Goal: Information Seeking & Learning: Learn about a topic

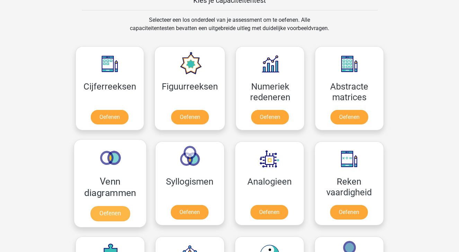
scroll to position [263, 0]
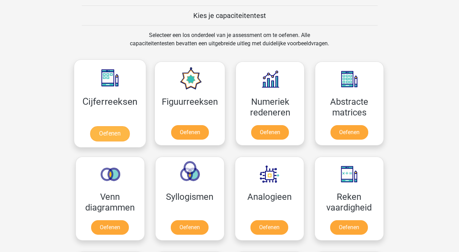
click at [108, 128] on link "Oefenen" at bounding box center [109, 133] width 39 height 15
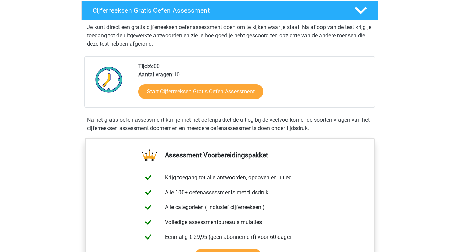
scroll to position [109, 0]
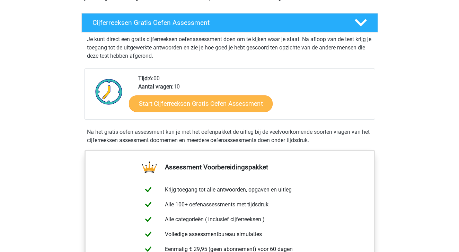
click at [198, 112] on link "Start Cijferreeksen Gratis Oefen Assessment" at bounding box center [201, 103] width 144 height 17
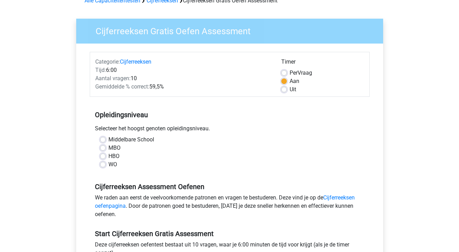
scroll to position [41, 0]
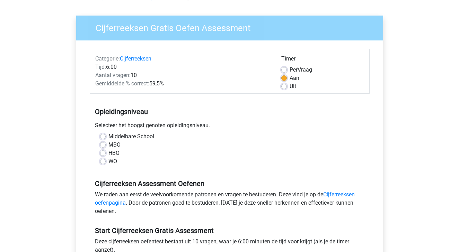
click at [108, 160] on label "WO" at bounding box center [112, 161] width 9 height 8
click at [102, 160] on input "WO" at bounding box center [103, 160] width 6 height 7
radio input "true"
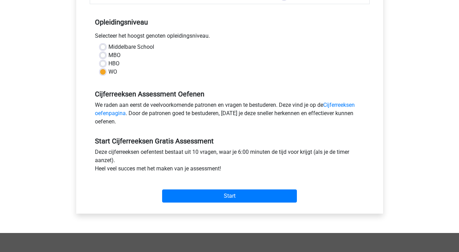
scroll to position [136, 0]
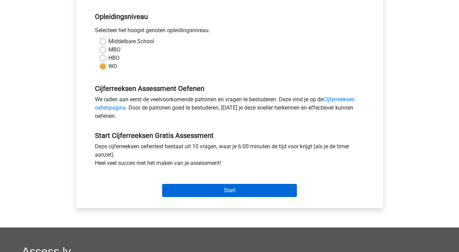
click at [223, 190] on input "Start" at bounding box center [229, 190] width 135 height 13
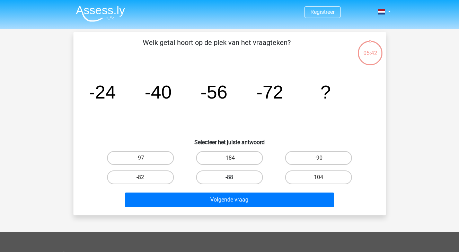
click at [219, 174] on label "-88" at bounding box center [229, 178] width 67 height 14
click at [229, 178] on input "-88" at bounding box center [231, 180] width 4 height 4
radio input "true"
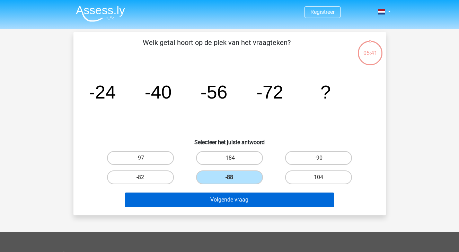
click at [224, 201] on button "Volgende vraag" at bounding box center [229, 200] width 209 height 15
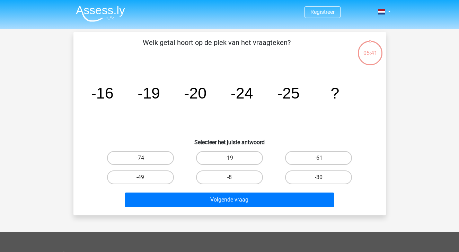
scroll to position [32, 0]
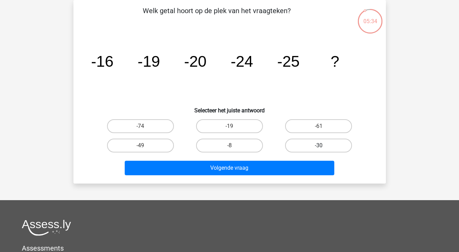
click at [310, 142] on label "-30" at bounding box center [318, 146] width 67 height 14
click at [318, 146] on input "-30" at bounding box center [320, 148] width 4 height 4
radio input "true"
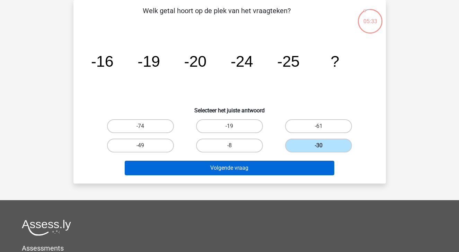
click at [254, 170] on button "Volgende vraag" at bounding box center [229, 168] width 209 height 15
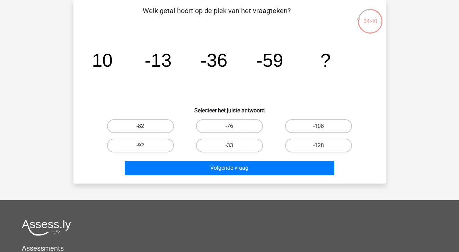
click at [143, 123] on label "-82" at bounding box center [140, 126] width 67 height 14
click at [143, 126] on input "-82" at bounding box center [142, 128] width 4 height 4
radio input "true"
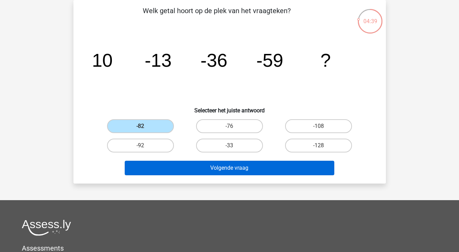
click at [230, 169] on button "Volgende vraag" at bounding box center [229, 168] width 209 height 15
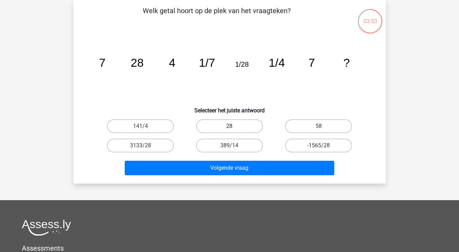
click at [237, 127] on label "28" at bounding box center [229, 126] width 67 height 14
click at [234, 127] on input "28" at bounding box center [231, 128] width 4 height 4
radio input "true"
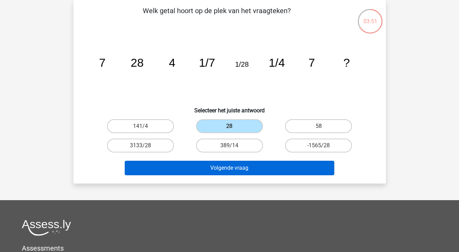
click at [235, 168] on button "Volgende vraag" at bounding box center [229, 168] width 209 height 15
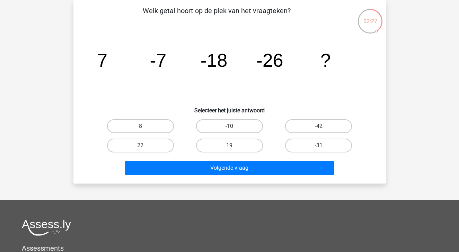
click at [313, 144] on label "-31" at bounding box center [318, 146] width 67 height 14
click at [318, 146] on input "-31" at bounding box center [320, 148] width 4 height 4
radio input "true"
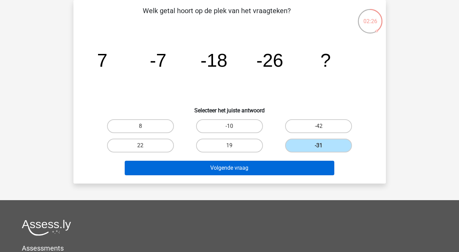
click at [254, 166] on button "Volgende vraag" at bounding box center [229, 168] width 209 height 15
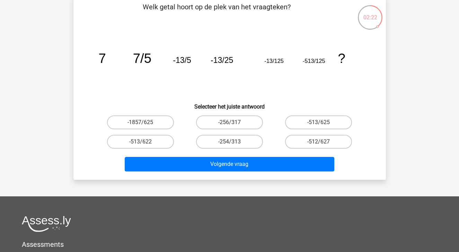
scroll to position [35, 0]
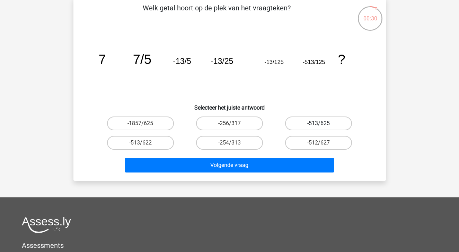
click at [312, 123] on label "-513/625" at bounding box center [318, 124] width 67 height 14
click at [318, 124] on input "-513/625" at bounding box center [320, 126] width 4 height 4
radio input "true"
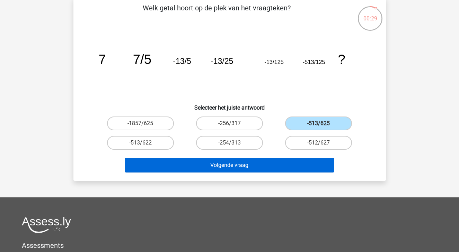
click at [236, 164] on button "Volgende vraag" at bounding box center [229, 165] width 209 height 15
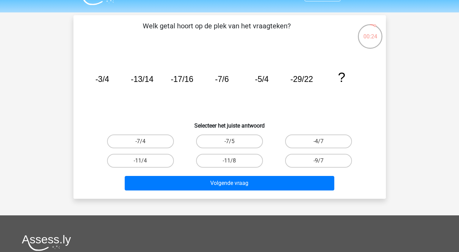
scroll to position [18, 0]
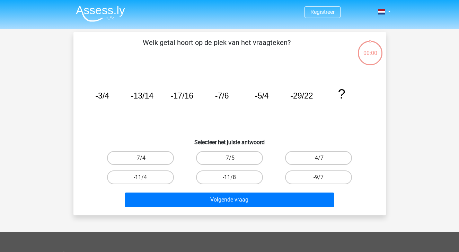
scroll to position [18, 0]
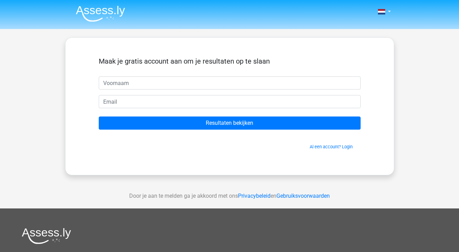
scroll to position [18, 0]
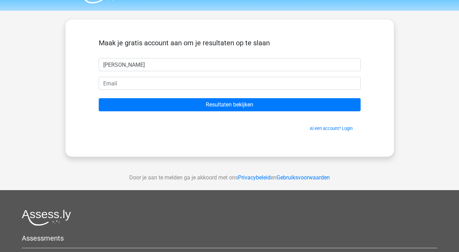
type input "[PERSON_NAME]"
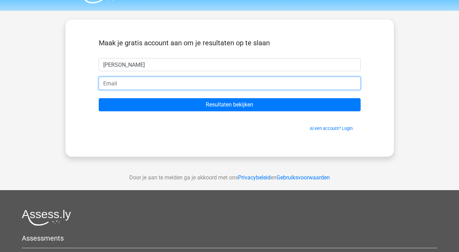
type input "[PERSON_NAME][EMAIL_ADDRESS][DOMAIN_NAME]"
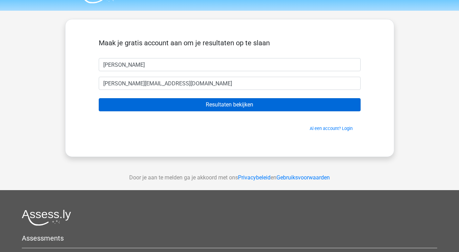
click at [220, 107] on input "Resultaten bekijken" at bounding box center [230, 104] width 262 height 13
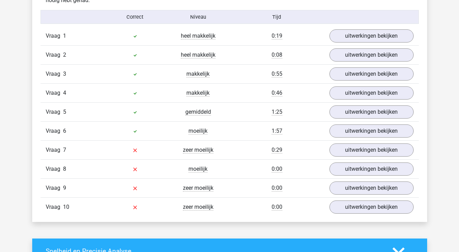
scroll to position [597, 0]
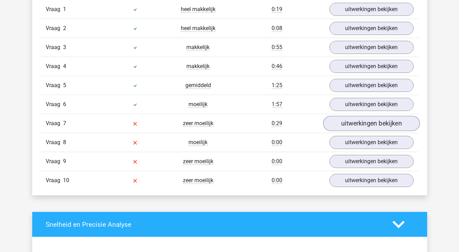
click at [358, 123] on link "uitwerkingen bekijken" at bounding box center [371, 123] width 97 height 15
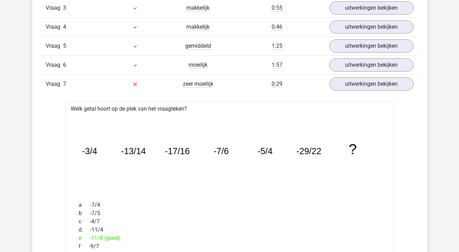
scroll to position [636, 0]
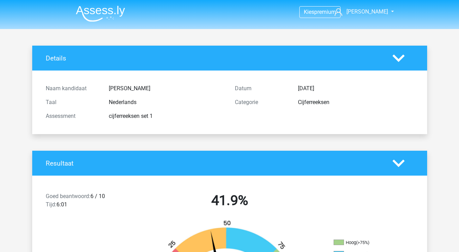
scroll to position [0, 0]
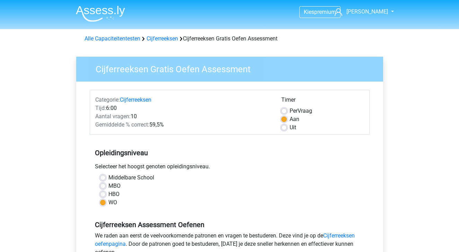
scroll to position [136, 0]
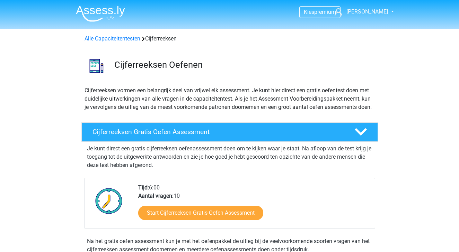
scroll to position [109, 0]
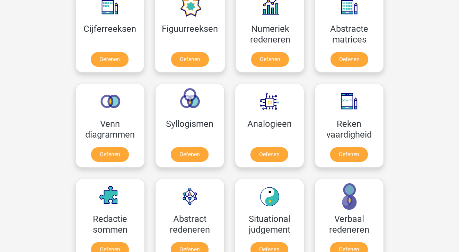
scroll to position [371, 0]
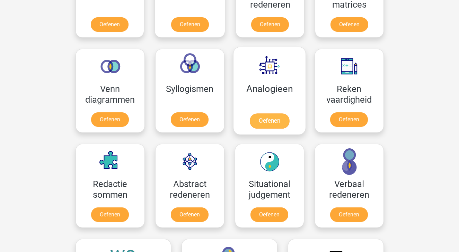
click at [266, 122] on link "Oefenen" at bounding box center [268, 121] width 39 height 15
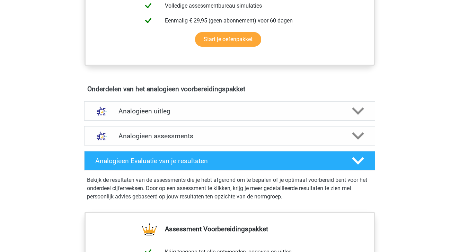
scroll to position [325, 0]
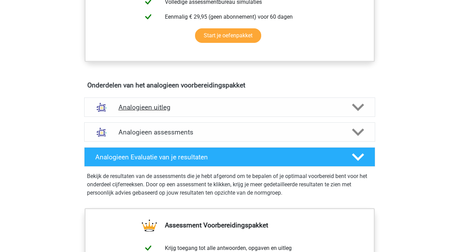
click at [358, 108] on polygon at bounding box center [358, 108] width 12 height 8
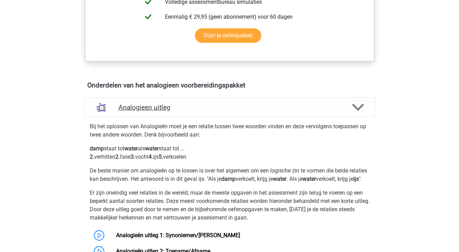
click at [361, 109] on icon at bounding box center [358, 107] width 12 height 12
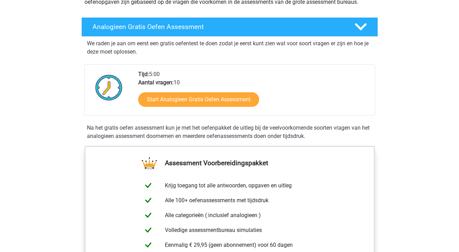
scroll to position [80, 0]
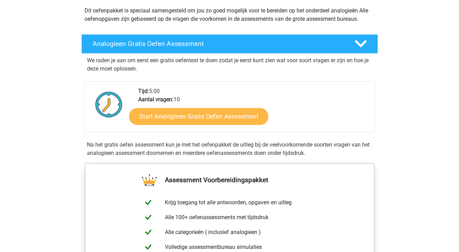
click at [183, 112] on link "Start Analogieen Gratis Oefen Assessment" at bounding box center [198, 116] width 139 height 17
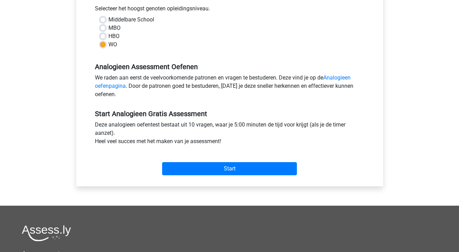
scroll to position [163, 0]
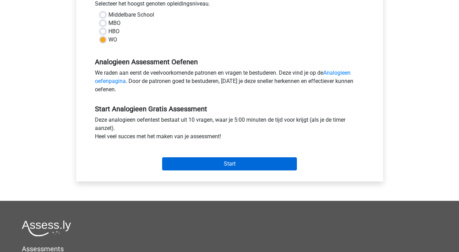
click at [225, 162] on input "Start" at bounding box center [229, 163] width 135 height 13
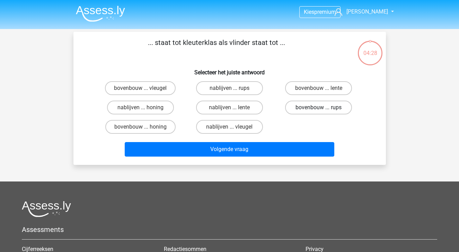
click at [312, 108] on label "bovenbouw ... rups" at bounding box center [318, 108] width 67 height 14
click at [318, 108] on input "bovenbouw ... rups" at bounding box center [320, 110] width 4 height 4
radio input "true"
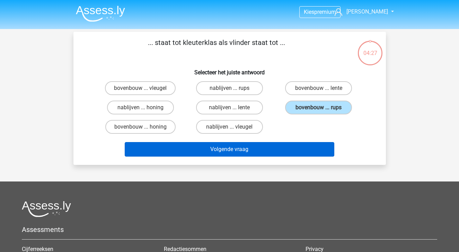
click at [232, 148] on button "Volgende vraag" at bounding box center [229, 149] width 209 height 15
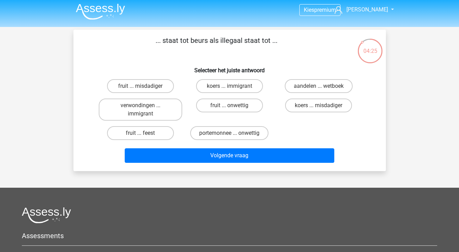
scroll to position [1, 0]
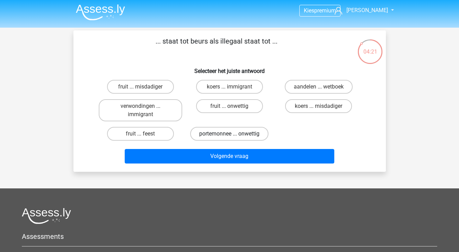
click at [220, 134] on label "portemonnee ... onwettig" at bounding box center [229, 134] width 78 height 14
click at [229, 134] on input "portemonnee ... onwettig" at bounding box center [231, 136] width 4 height 4
radio input "true"
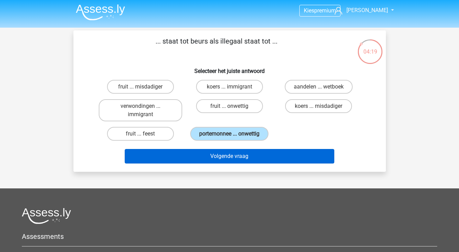
click at [219, 164] on button "Volgende vraag" at bounding box center [229, 156] width 209 height 15
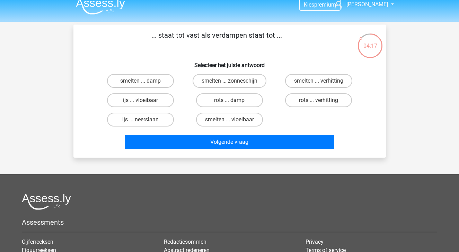
scroll to position [2, 0]
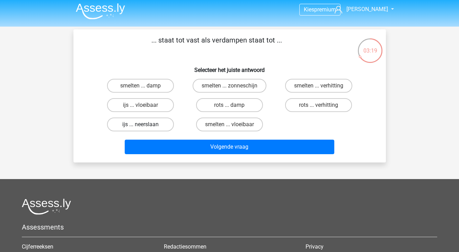
click at [132, 127] on label "ijs ... neerslaan" at bounding box center [140, 125] width 67 height 14
click at [140, 127] on input "ijs ... neerslaan" at bounding box center [142, 127] width 4 height 4
radio input "true"
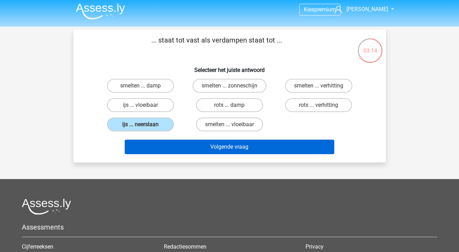
click at [215, 148] on button "Volgende vraag" at bounding box center [229, 147] width 209 height 15
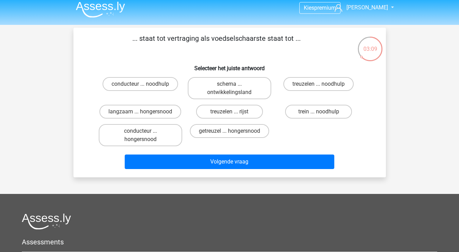
scroll to position [3, 0]
